Goal: Task Accomplishment & Management: Manage account settings

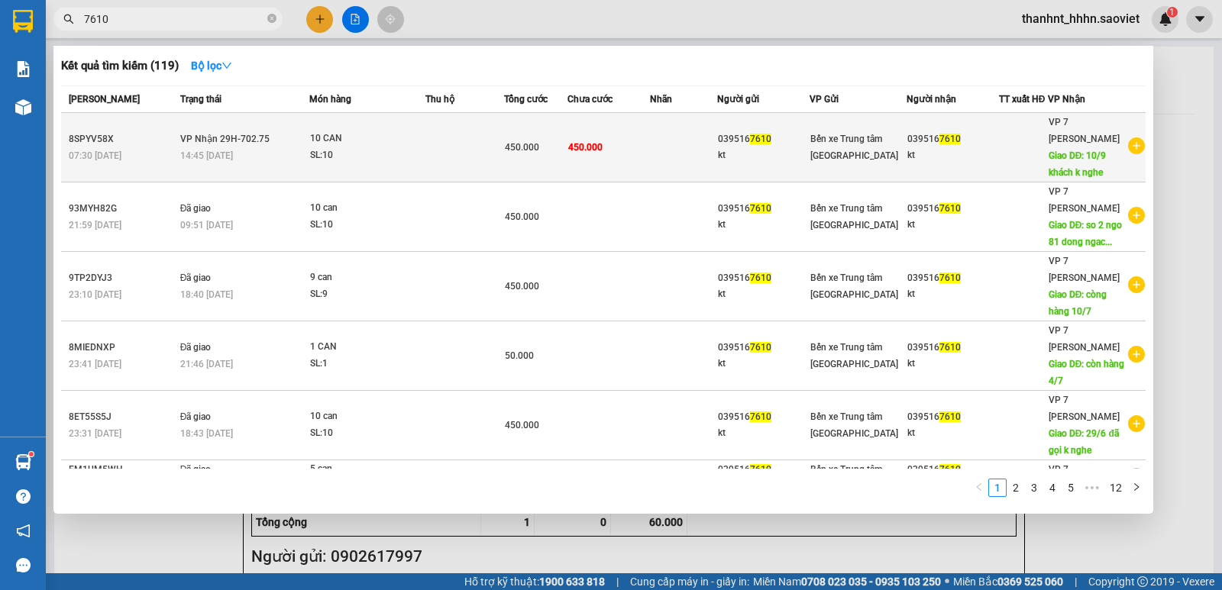
type input "7610"
click at [434, 142] on td at bounding box center [464, 147] width 79 height 69
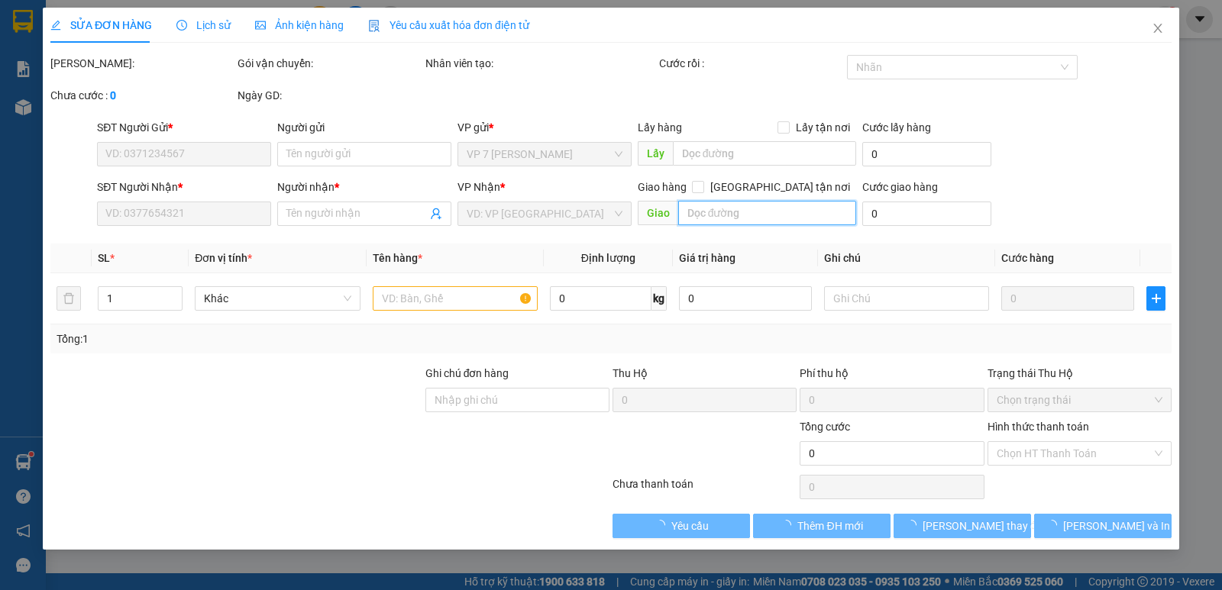
type input "0395167610"
type input "kt"
type input "0395167610"
type input "kt"
type input "10/9 khách k nghe"
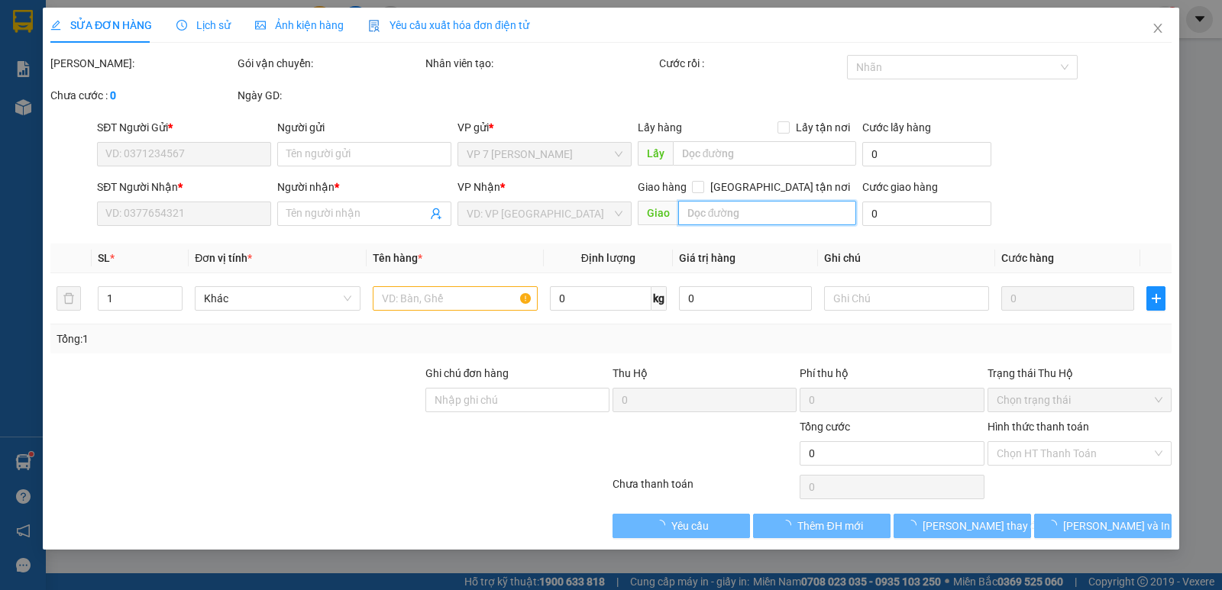
type input "450.000"
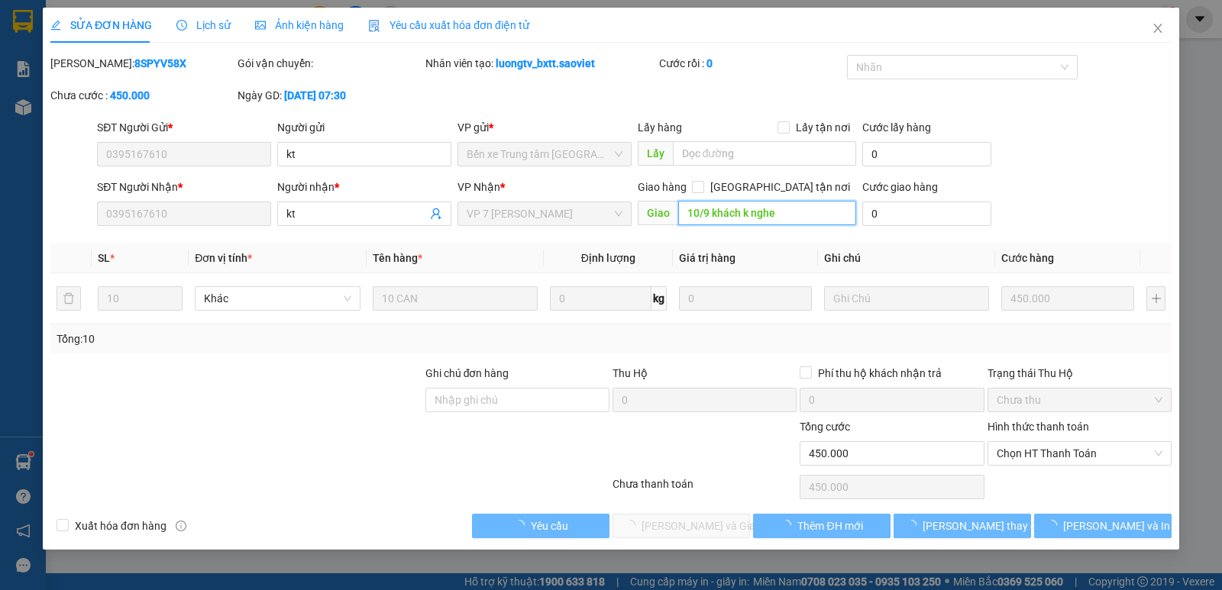
click at [719, 212] on input "10/9 khách k nghe" at bounding box center [767, 213] width 179 height 24
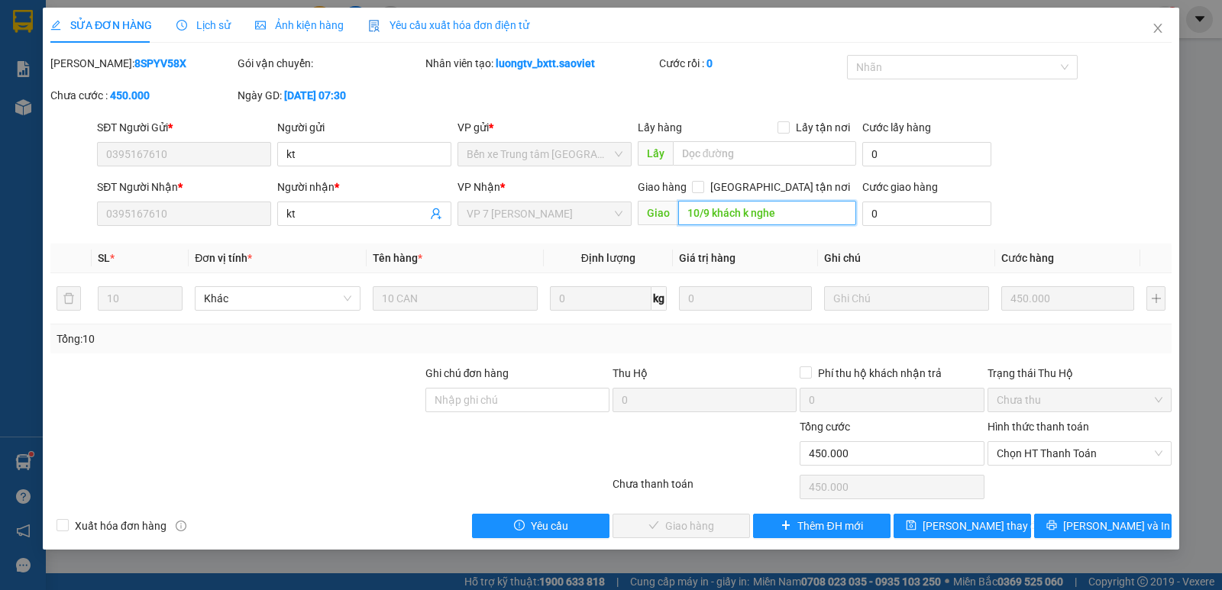
click at [783, 212] on input "10/9 khách k nghe" at bounding box center [767, 213] width 179 height 24
type input "ship"
drag, startPoint x: 983, startPoint y: 527, endPoint x: 950, endPoint y: 548, distance: 39.8
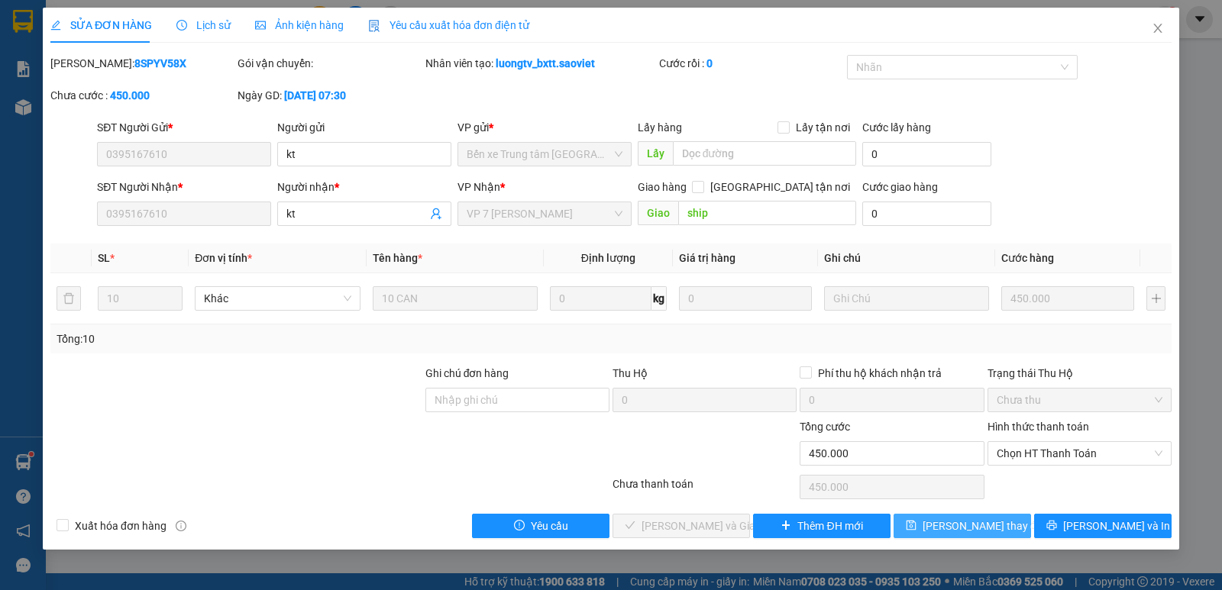
click at [983, 527] on span "[PERSON_NAME] thay đổi" at bounding box center [983, 526] width 122 height 17
